Goal: Information Seeking & Learning: Check status

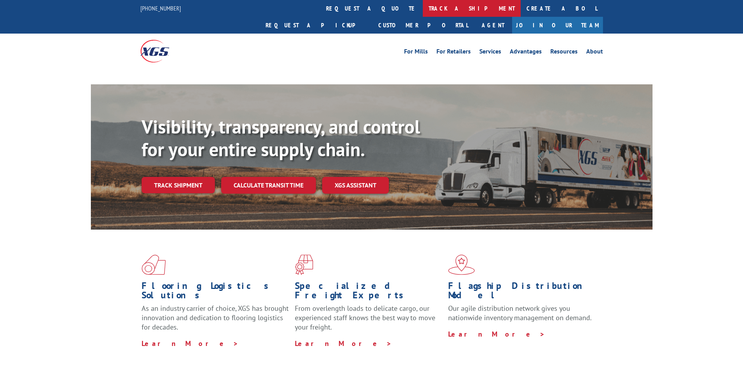
click at [423, 8] on link "track a shipment" at bounding box center [472, 8] width 98 height 17
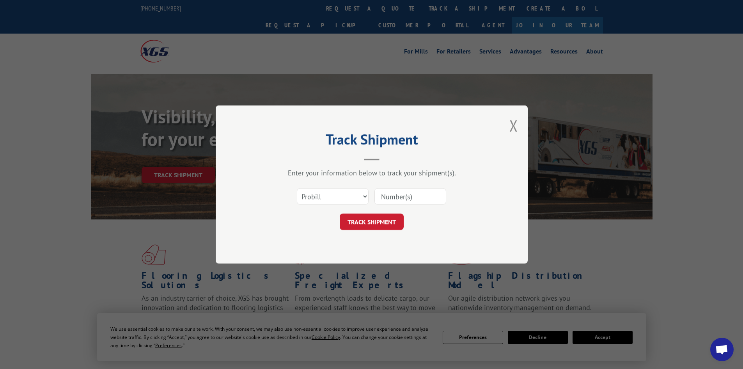
click at [340, 199] on select "Select category... Probill BOL PO" at bounding box center [333, 196] width 72 height 16
select select "bol"
click at [297, 188] on select "Select category... Probill BOL PO" at bounding box center [333, 196] width 72 height 16
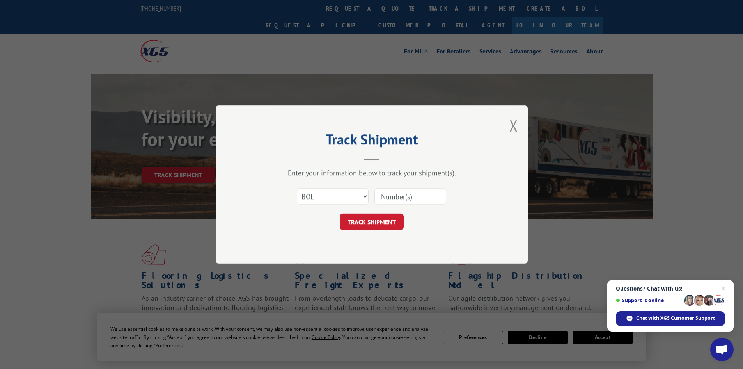
paste input "7065637"
type input "7065637"
click at [377, 220] on button "TRACK SHIPMENT" at bounding box center [372, 221] width 64 height 16
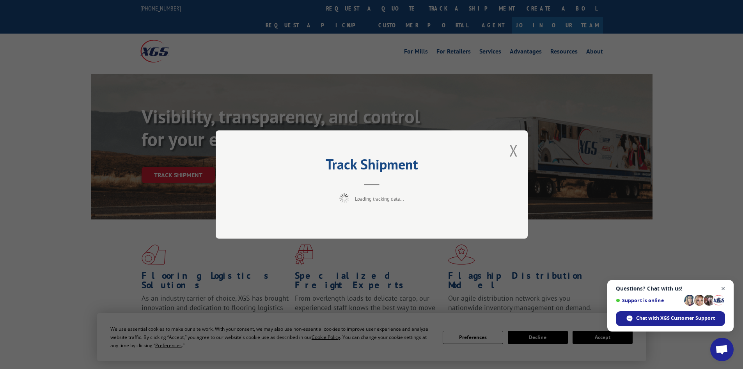
click at [723, 288] on span "Close chat" at bounding box center [724, 289] width 10 height 10
